Goal: Task Accomplishment & Management: Manage account settings

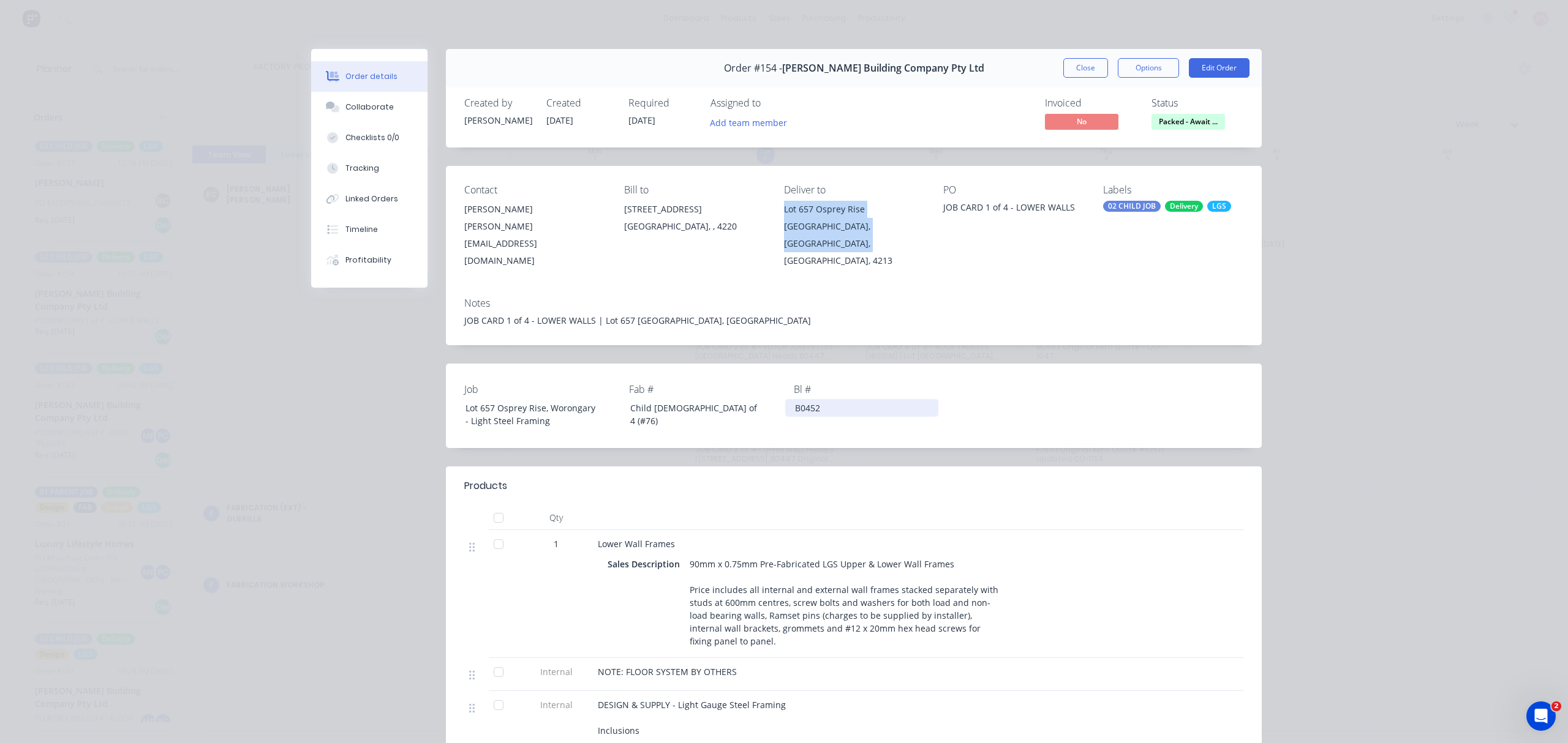
drag, startPoint x: 1079, startPoint y: 66, endPoint x: 743, endPoint y: 83, distance: 336.4
click at [1079, 66] on button "Close" at bounding box center [1085, 68] width 45 height 19
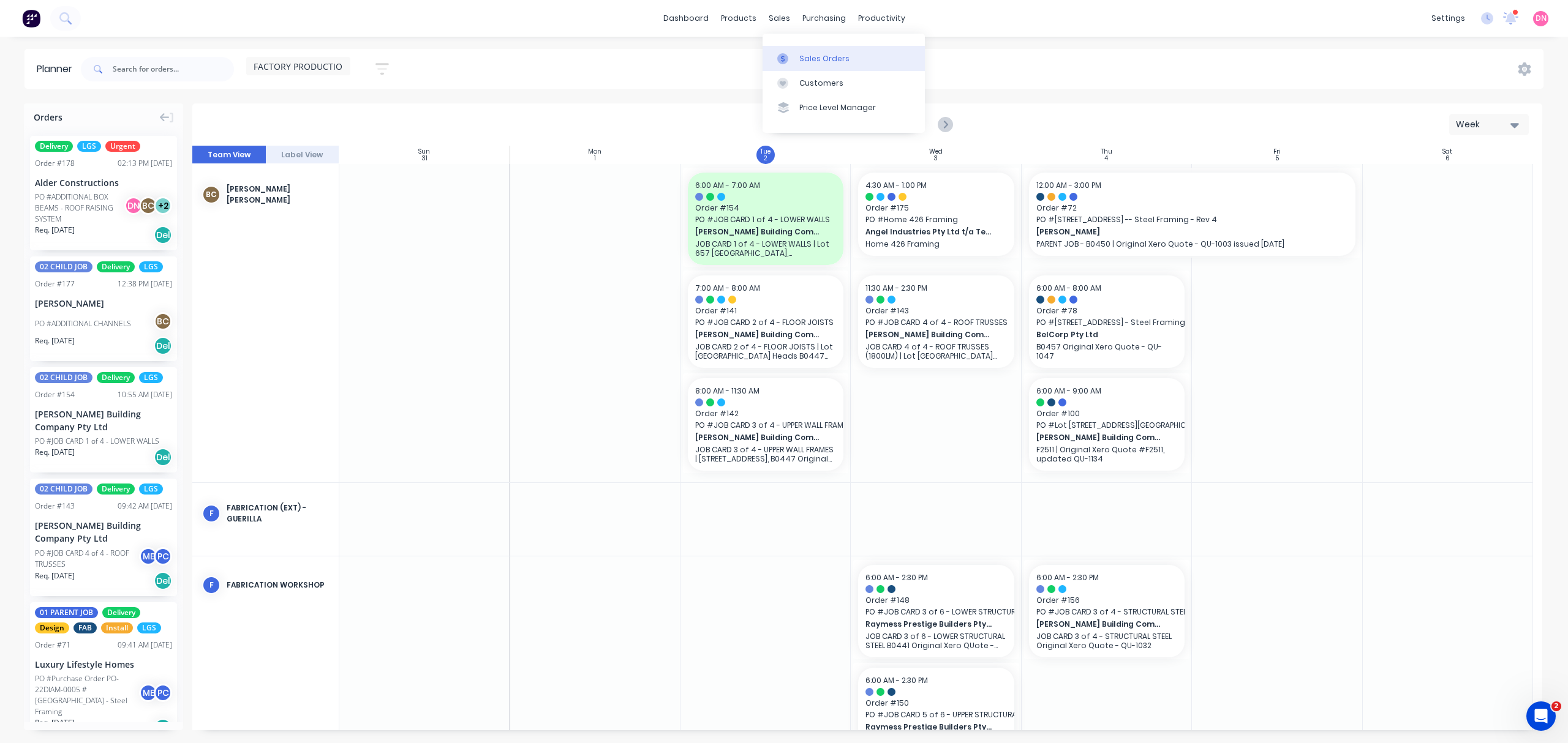
click at [789, 59] on div at bounding box center [787, 58] width 19 height 11
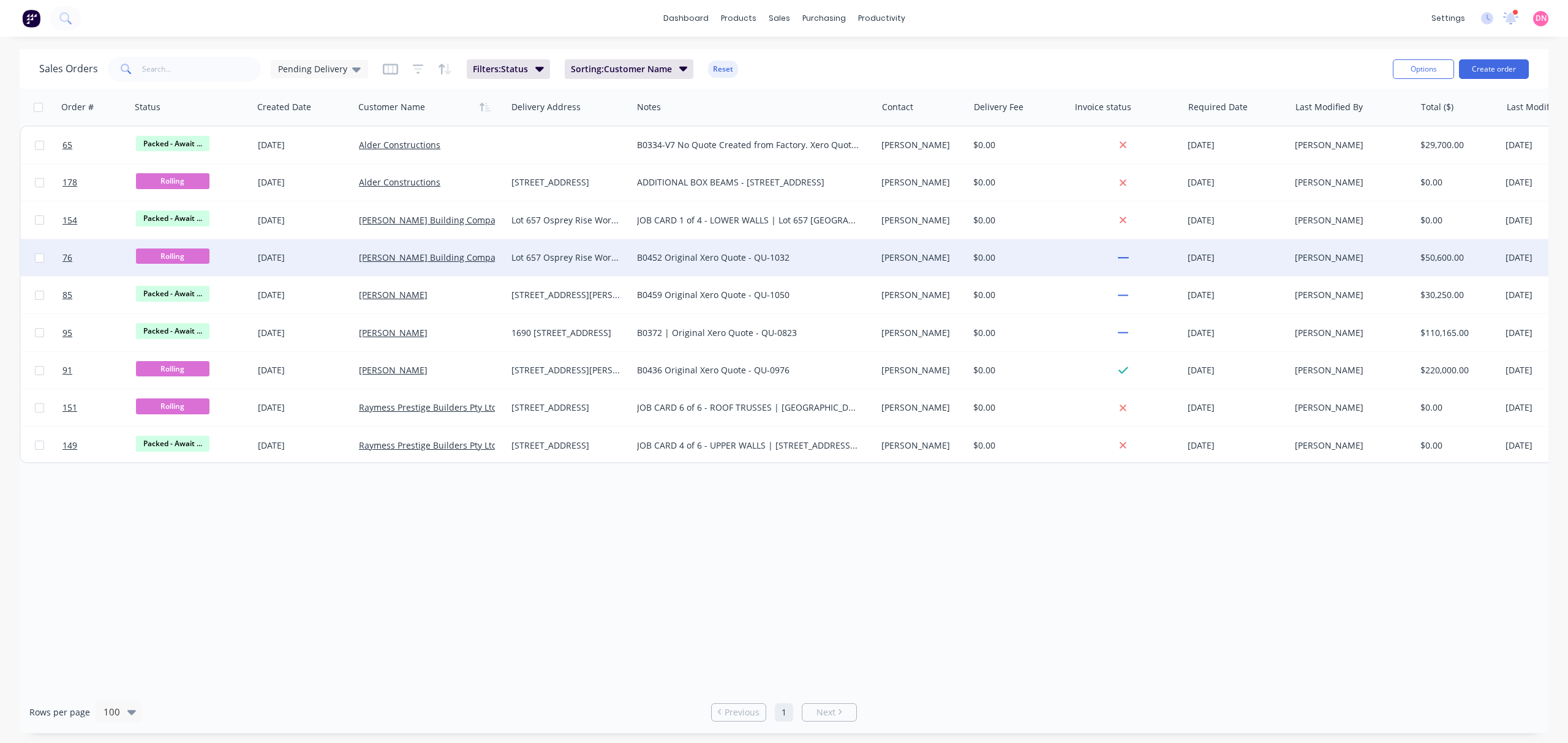
click at [495, 256] on div "[PERSON_NAME] Building Company Pty Ltd" at bounding box center [430, 257] width 143 height 12
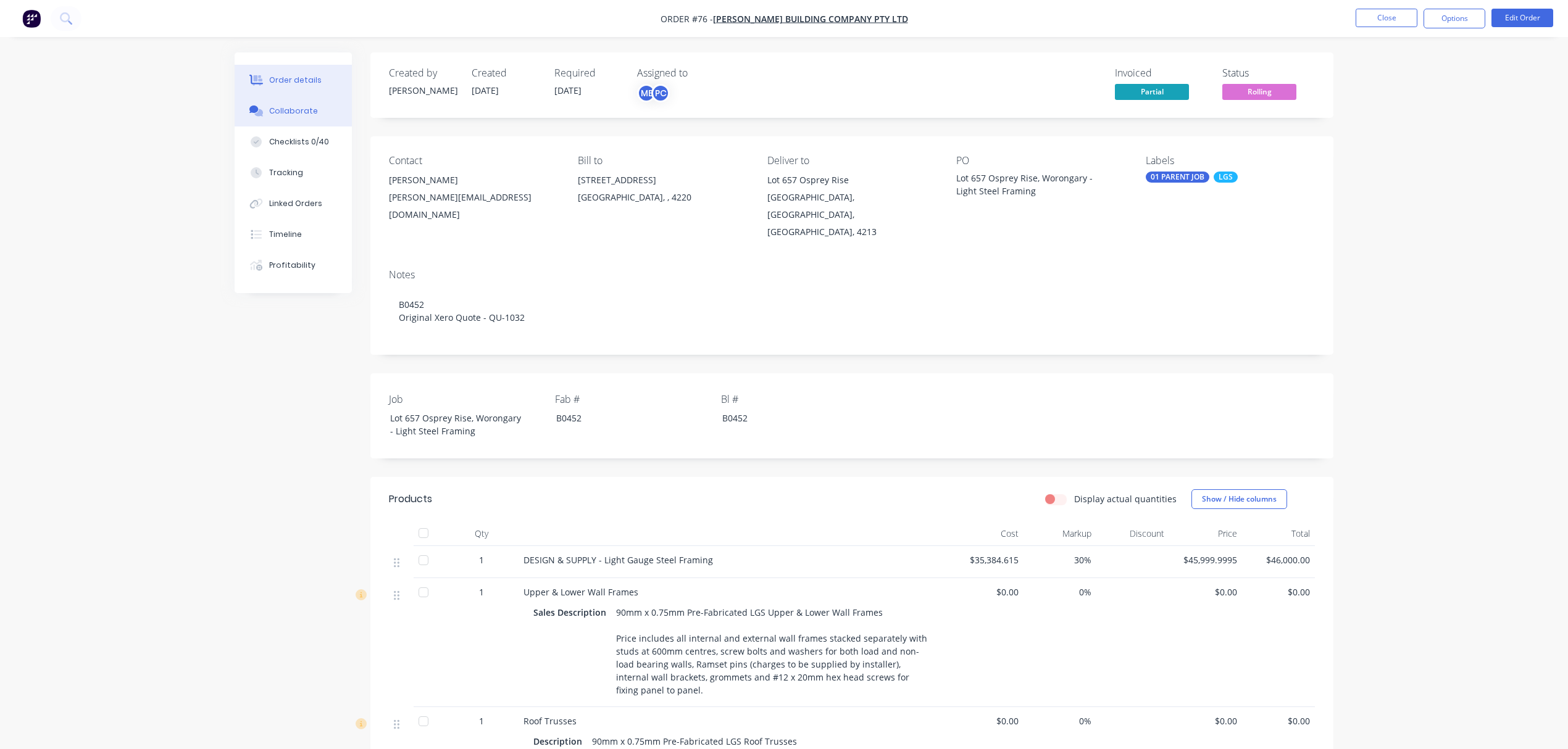
click at [310, 122] on button "Collaborate" at bounding box center [293, 111] width 117 height 31
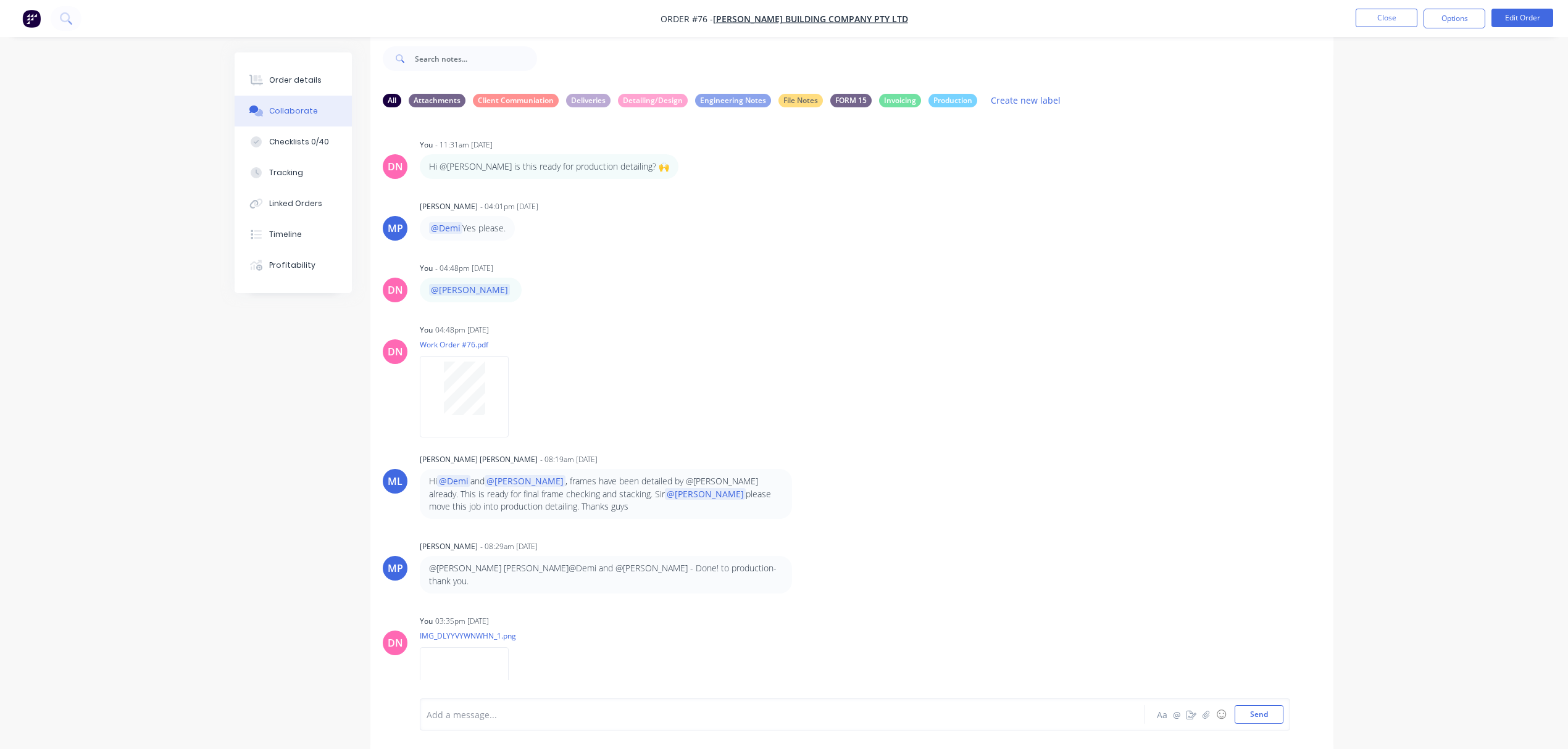
scroll to position [1189, 0]
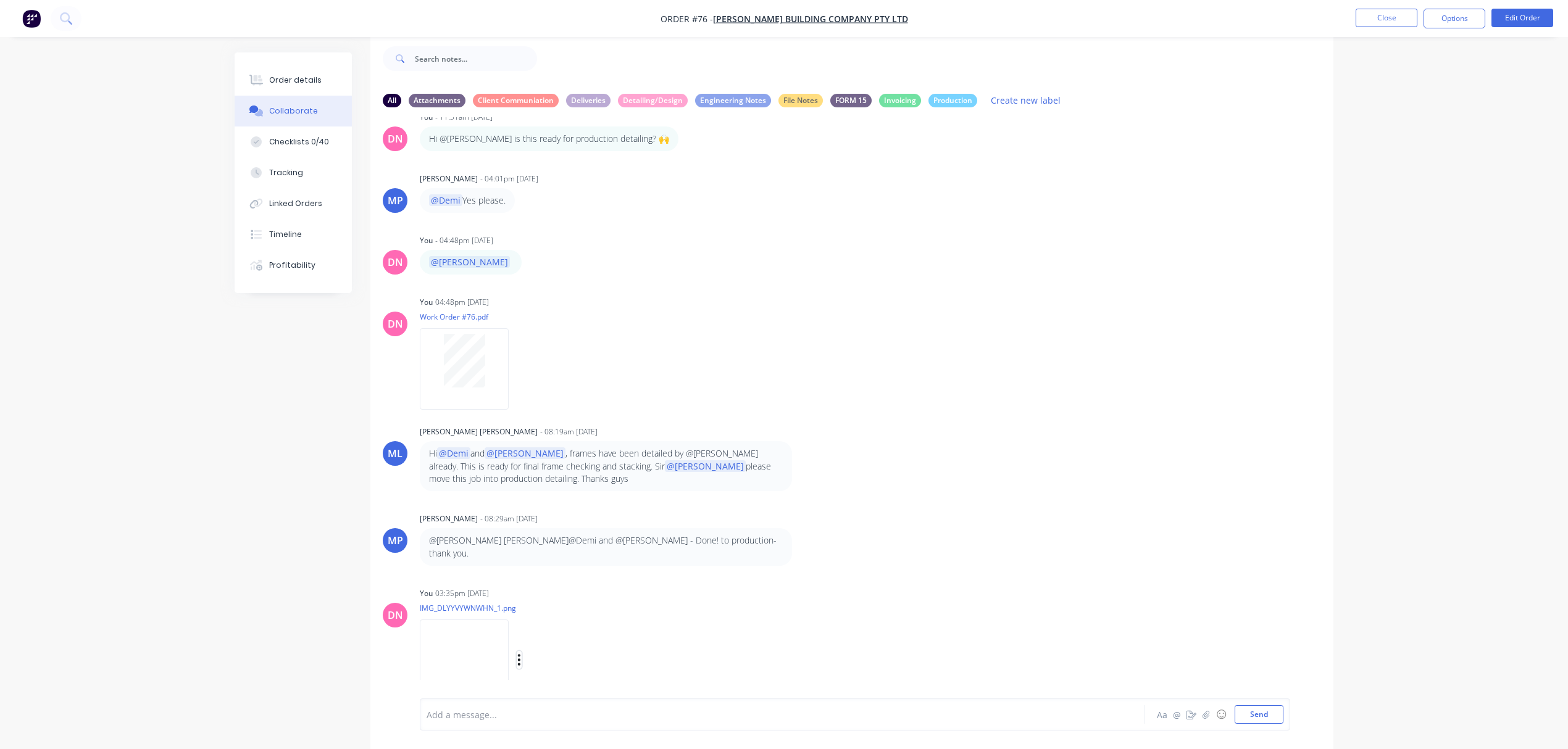
click at [520, 655] on icon "button" at bounding box center [519, 660] width 3 height 11
click at [650, 620] on button "Labels" at bounding box center [601, 634] width 139 height 28
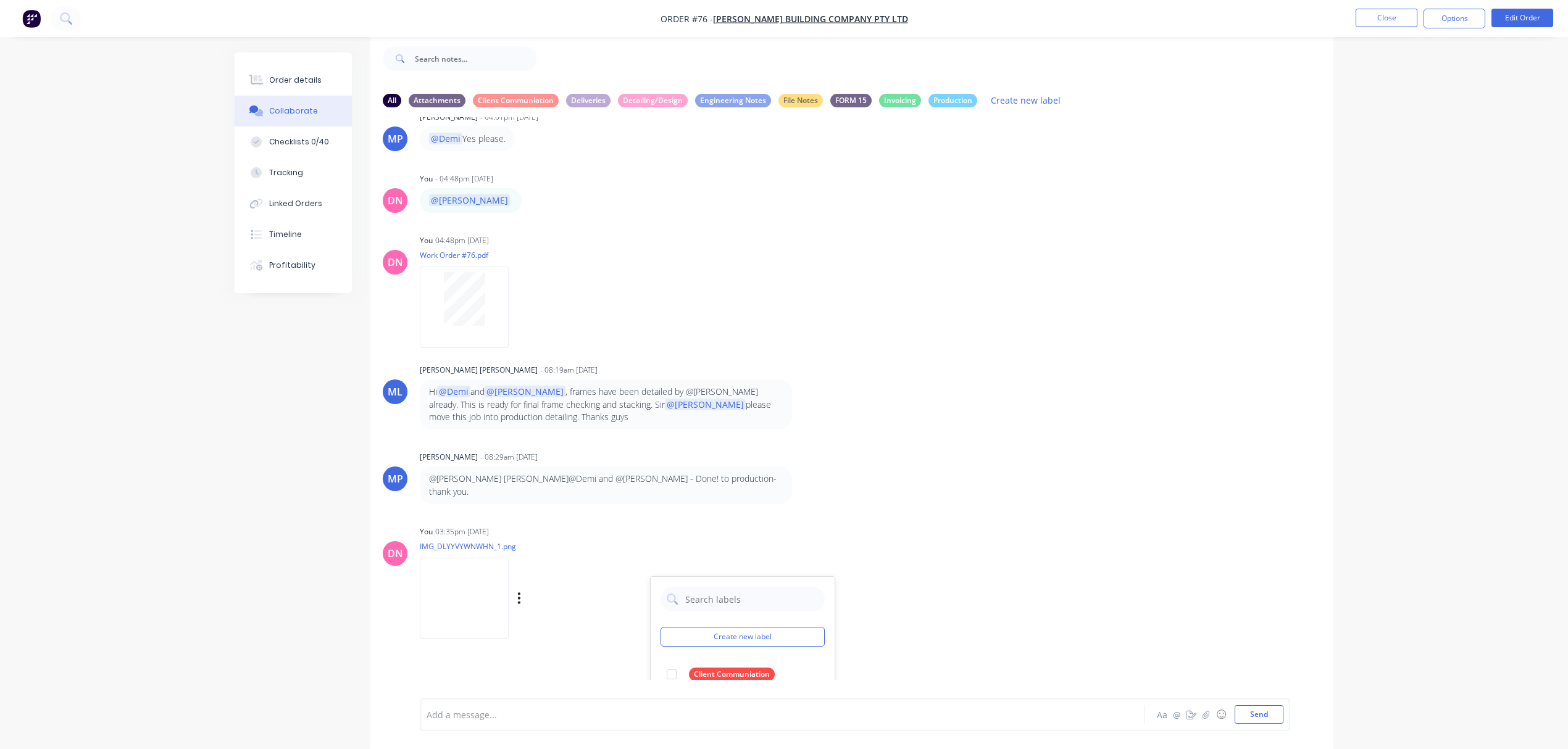
scroll to position [1392, 0]
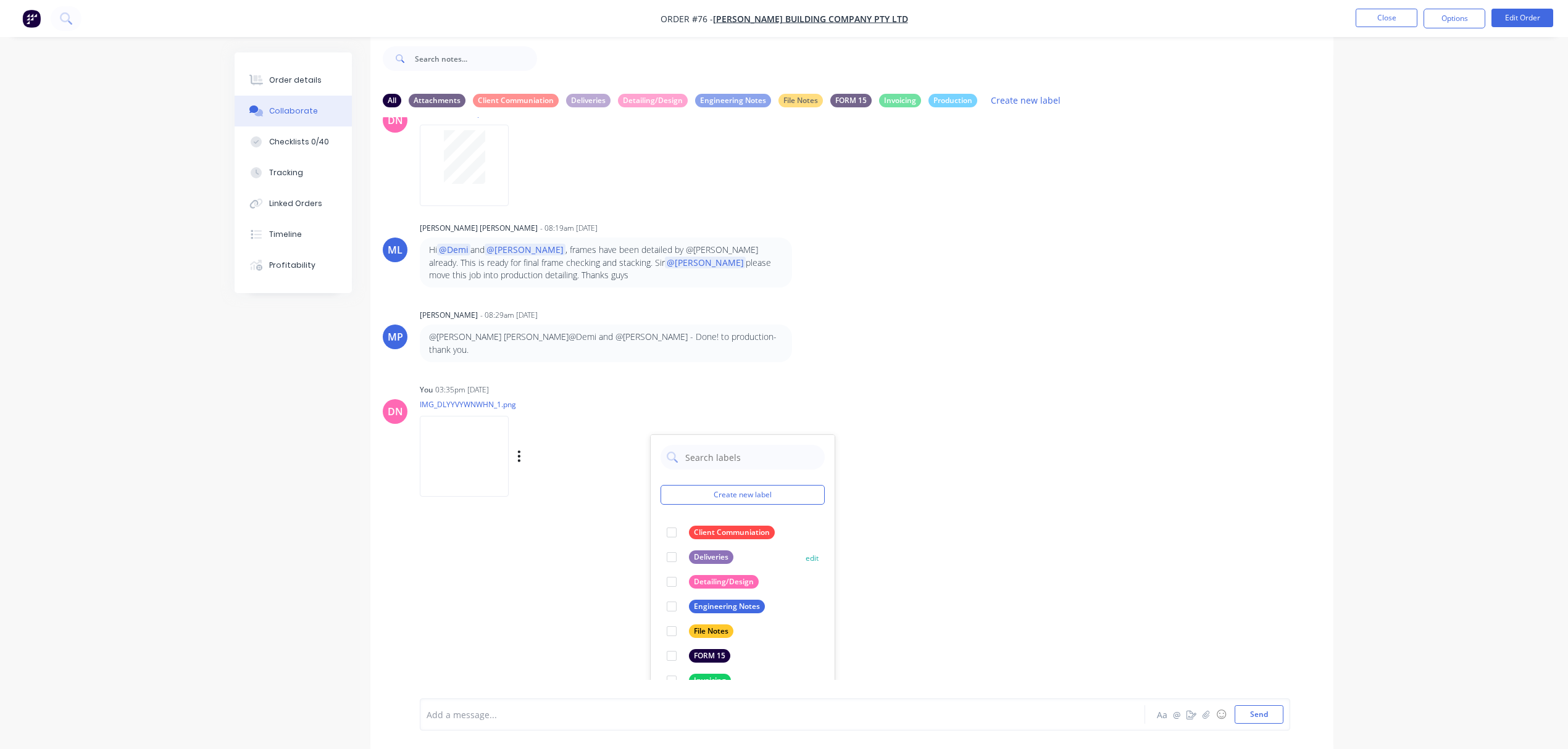
click at [671, 545] on div at bounding box center [671, 557] width 25 height 25
click at [669, 671] on div at bounding box center [671, 683] width 25 height 25
click at [990, 542] on div "AH [PERSON_NAME] - 10:30am [DATE] INV-0702 issued [DATE] (25%) Labels Edit Dele…" at bounding box center [851, 398] width 963 height 563
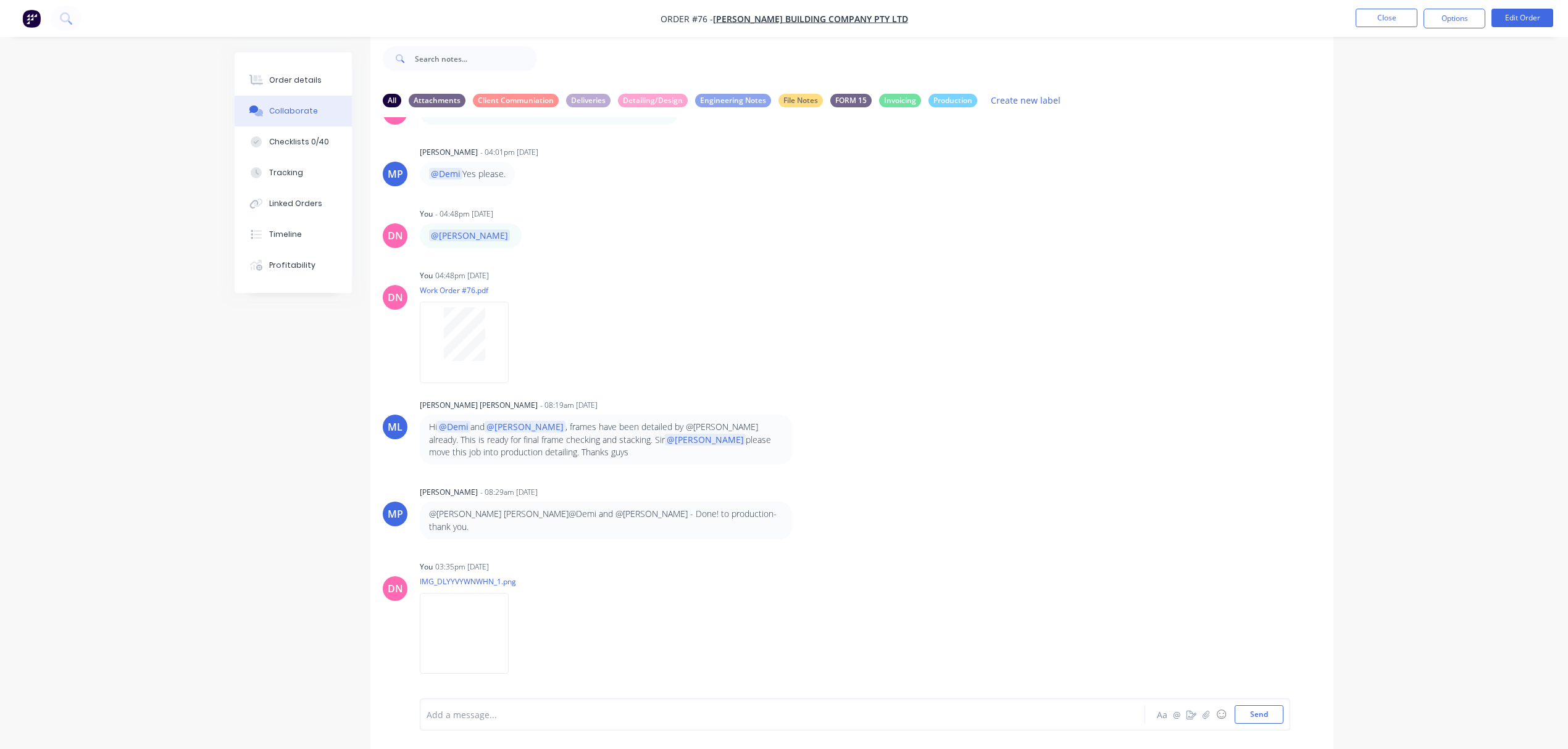
scroll to position [1189, 0]
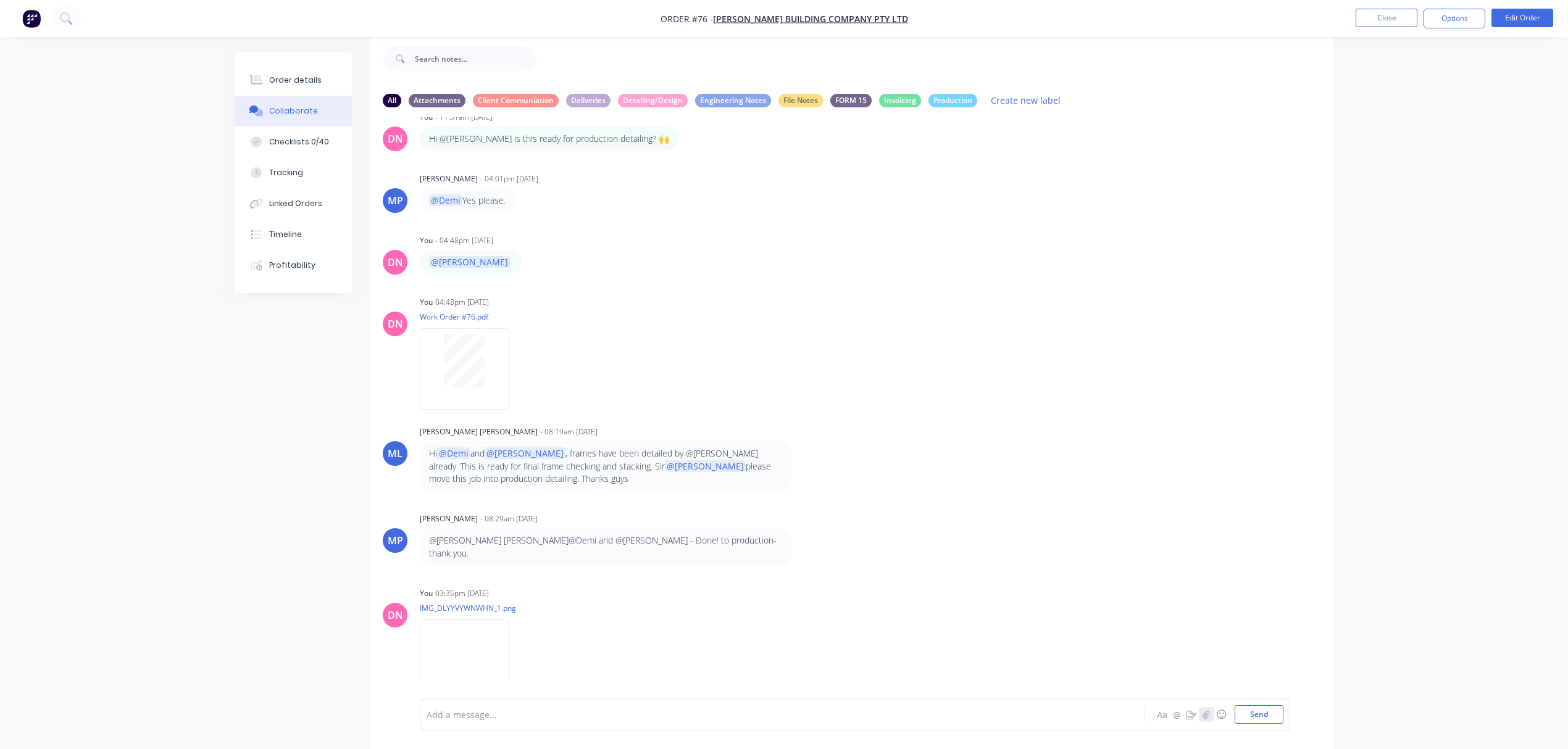
click at [1207, 712] on icon "button" at bounding box center [1206, 715] width 8 height 9
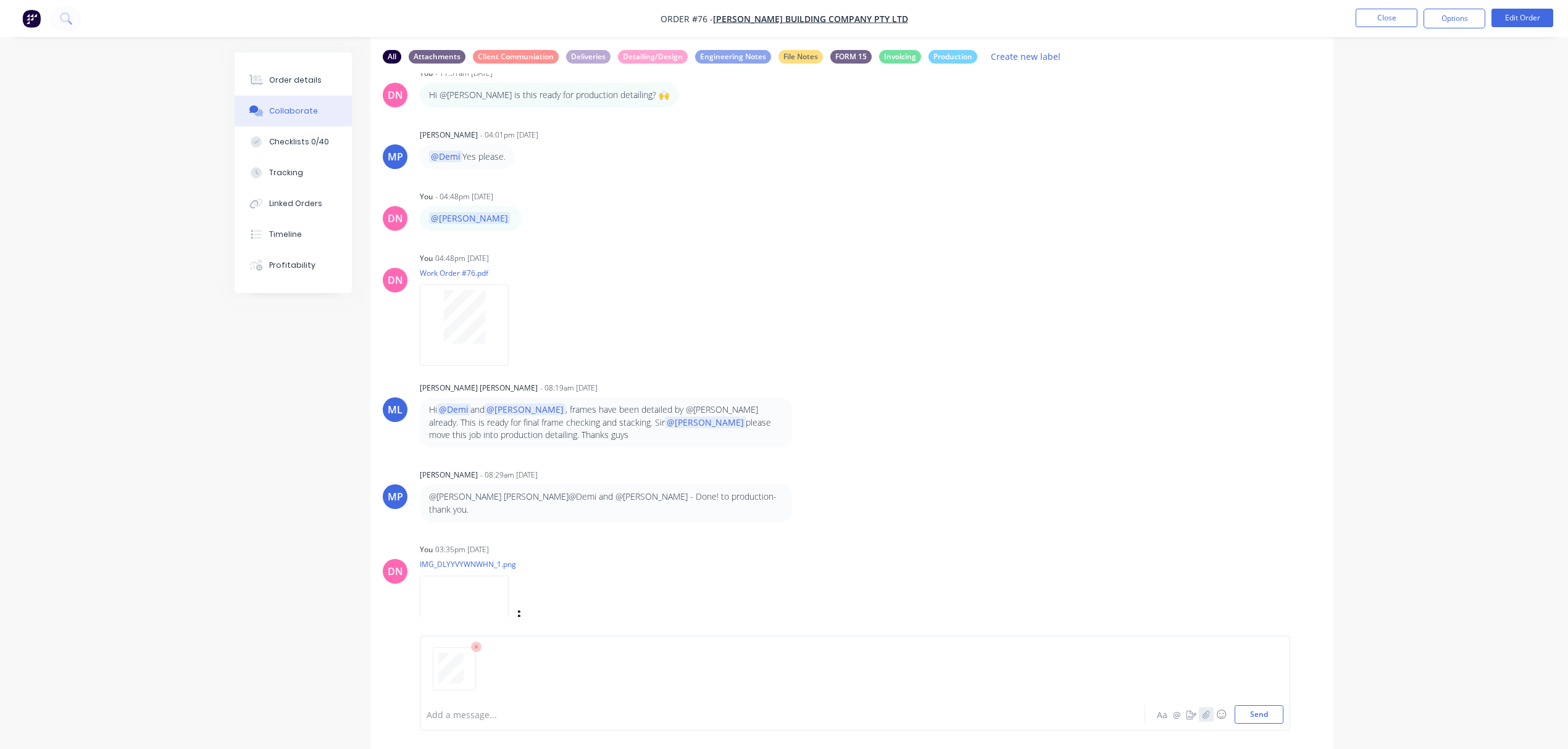
scroll to position [82, 0]
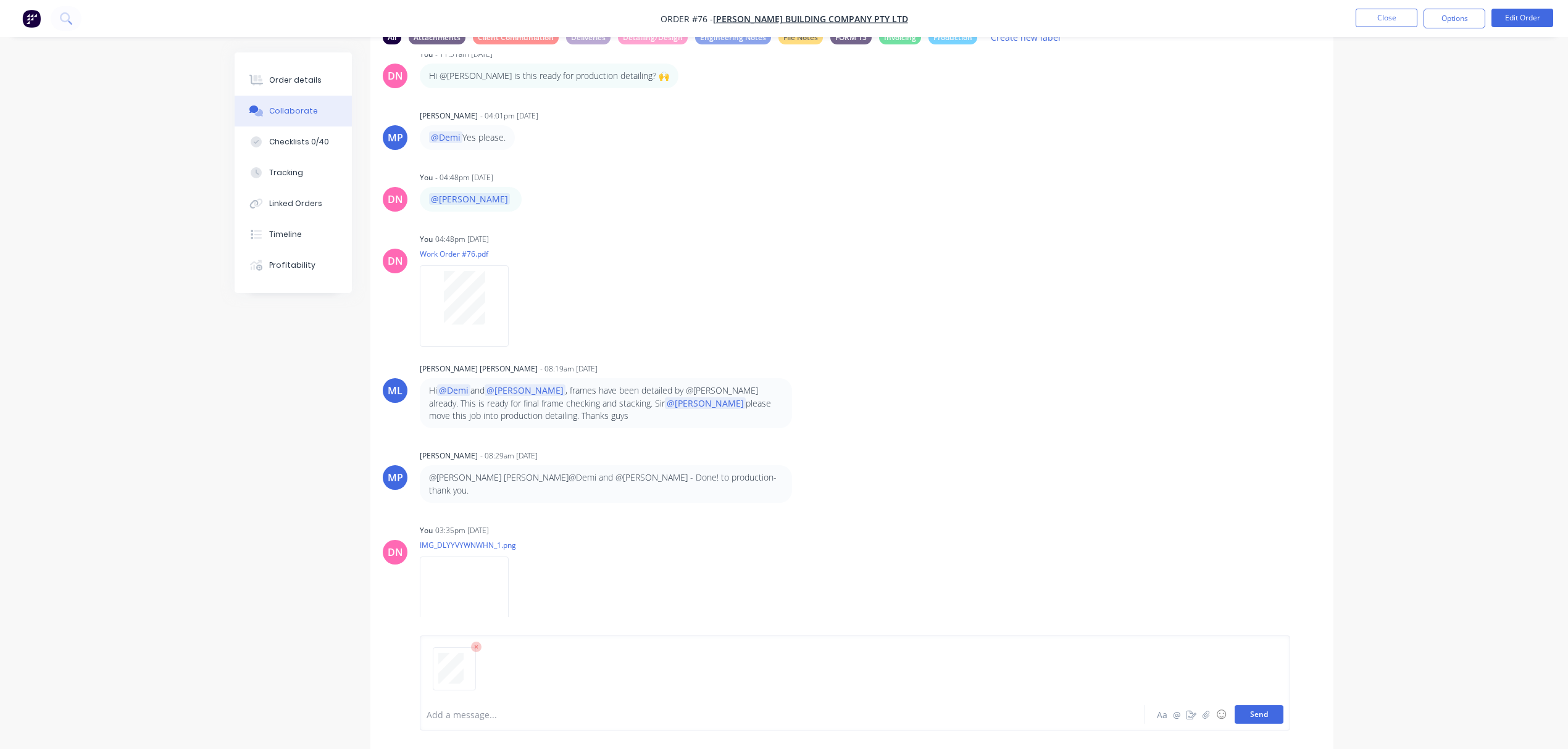
click at [1240, 717] on button "Send" at bounding box center [1258, 715] width 49 height 19
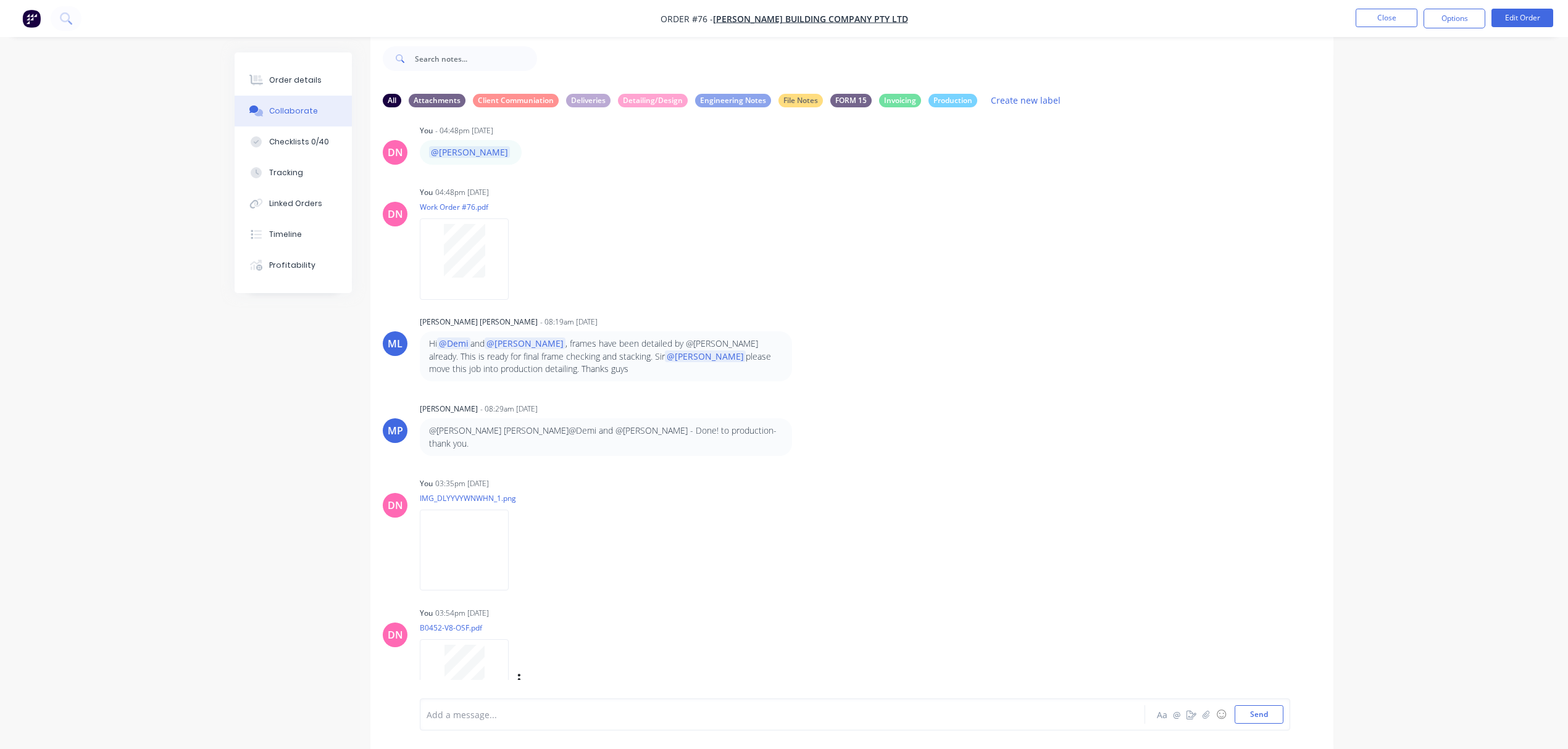
scroll to position [1319, 0]
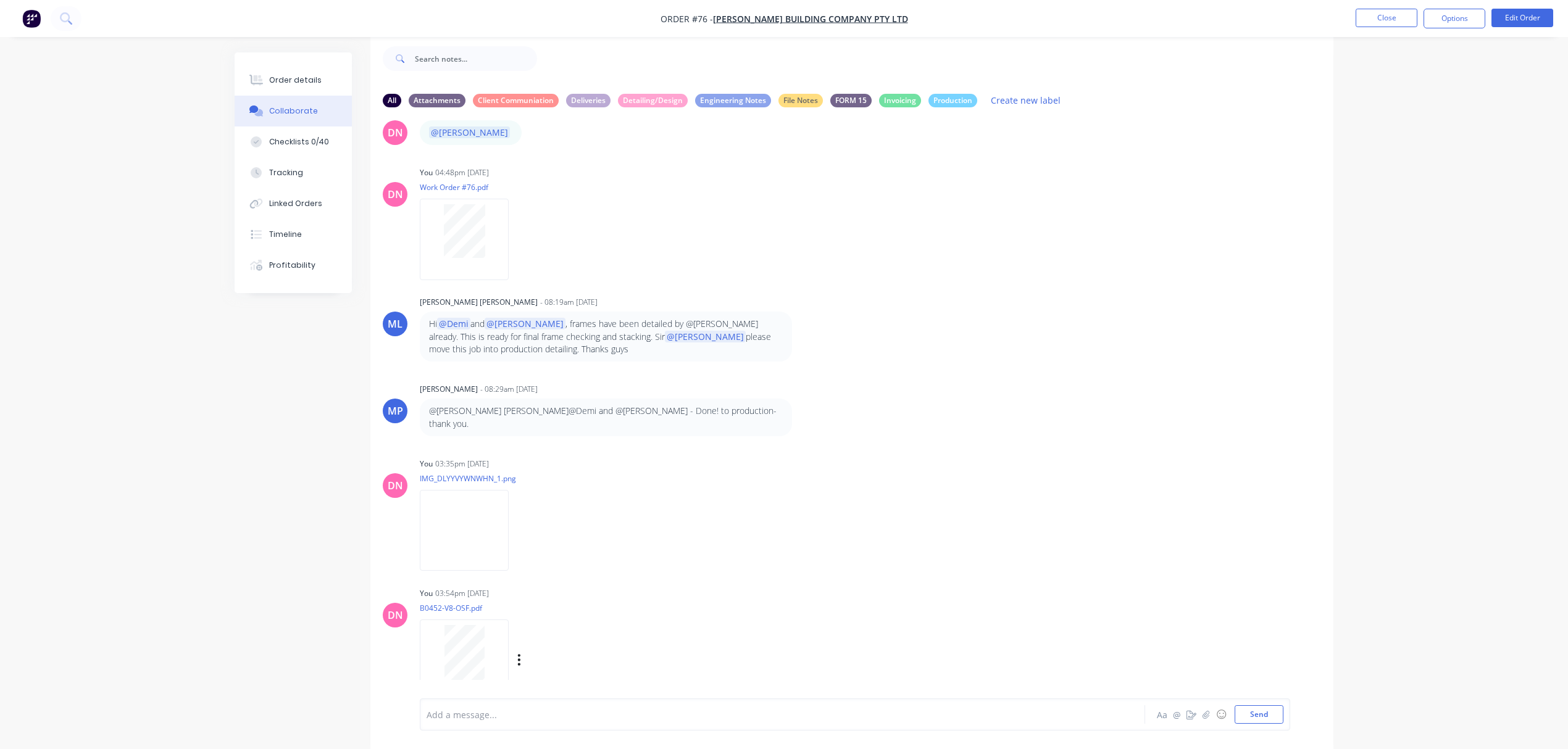
click at [516, 651] on div "Labels Download Delete" at bounding box center [583, 659] width 139 height 18
click at [520, 655] on icon "button" at bounding box center [519, 660] width 3 height 11
click at [574, 620] on button "Labels" at bounding box center [601, 634] width 139 height 28
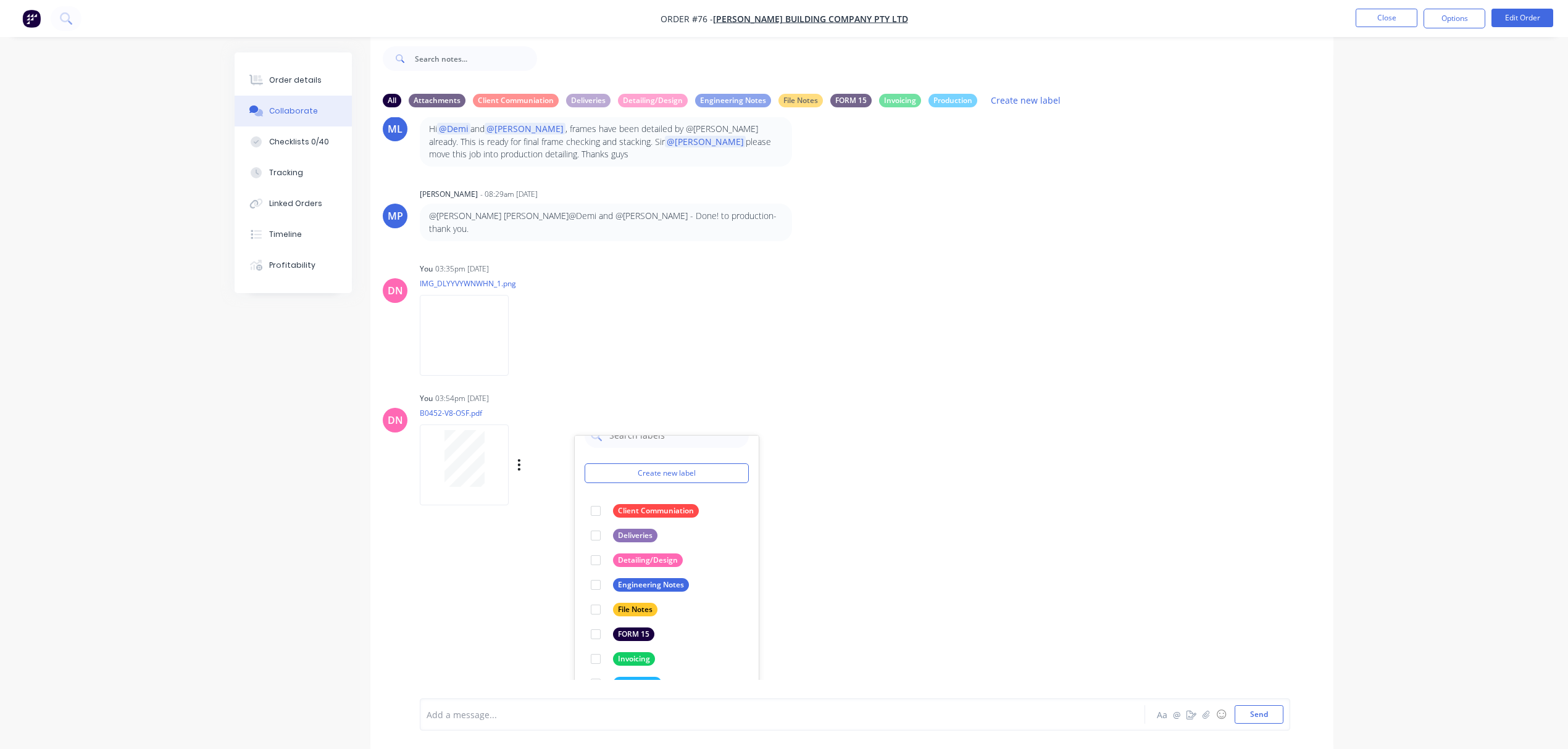
click at [596, 671] on div at bounding box center [595, 683] width 25 height 25
click at [891, 547] on div "AH [PERSON_NAME] - 10:30am [DATE] INV-0702 issued [DATE] (25%) Labels Edit Dele…" at bounding box center [851, 398] width 963 height 563
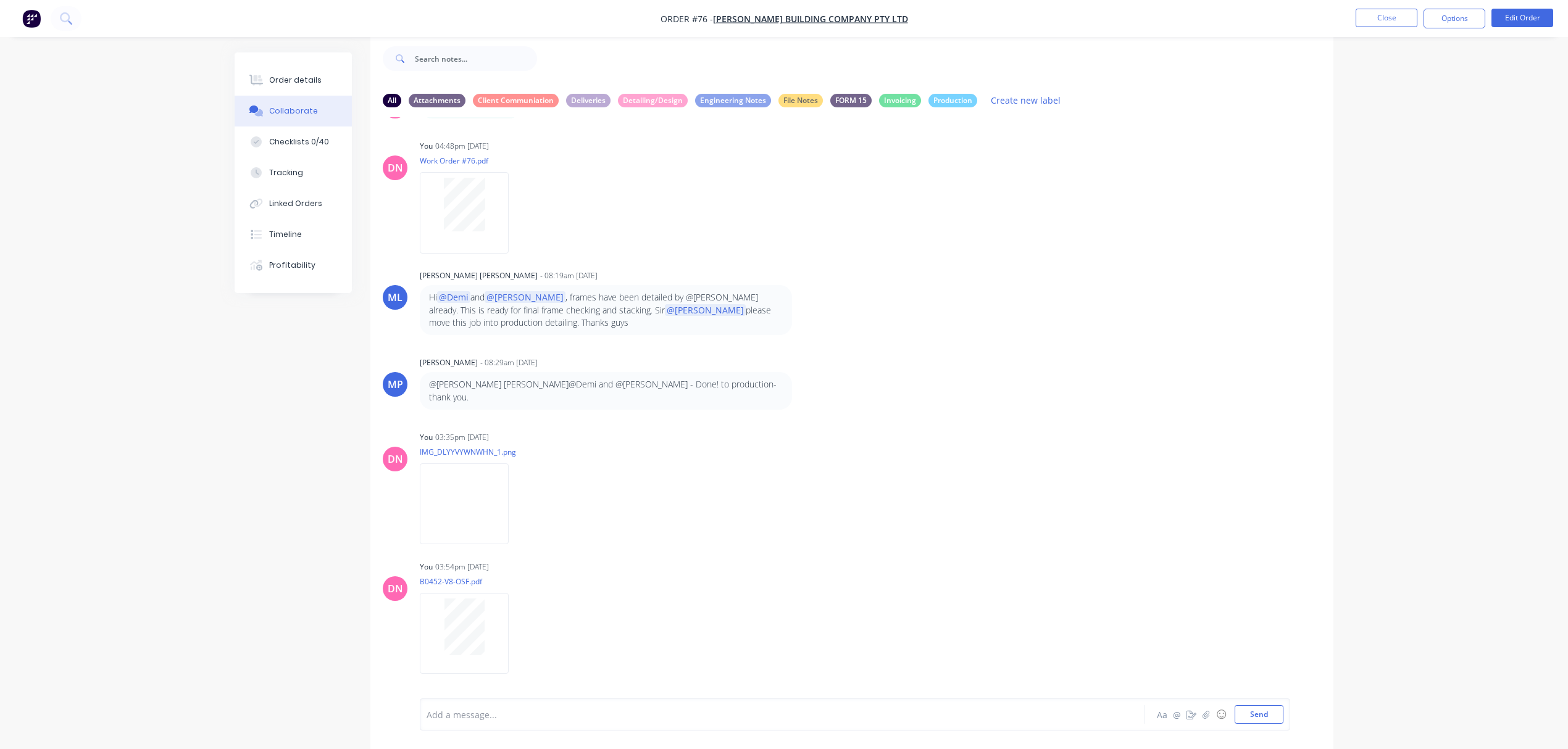
scroll to position [1319, 0]
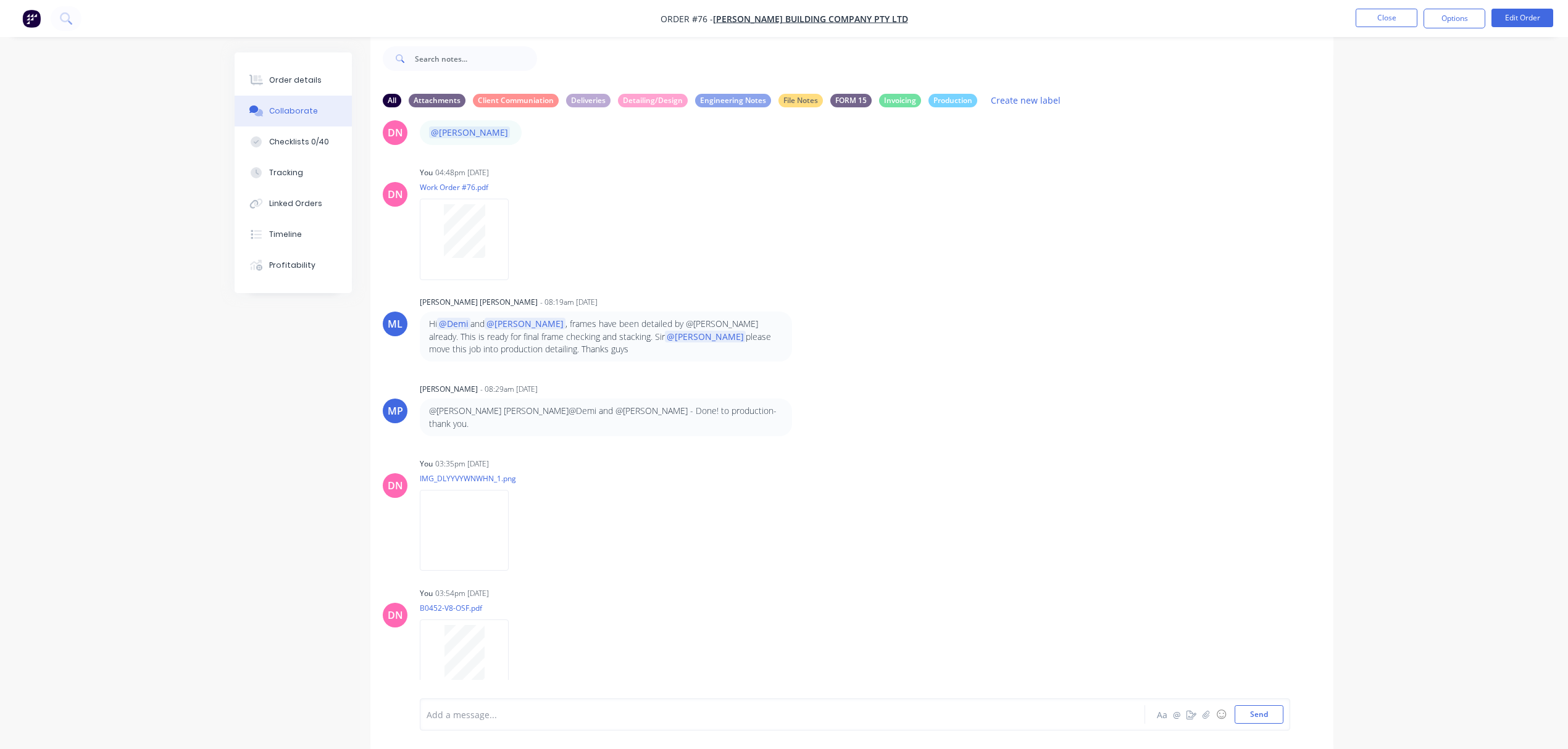
click at [491, 625] on div at bounding box center [464, 653] width 78 height 57
